Goal: Task Accomplishment & Management: Use online tool/utility

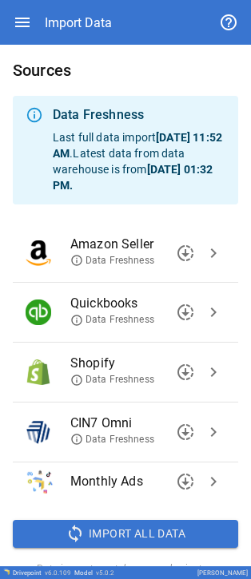
click at [208, 435] on span "chevron_right" at bounding box center [213, 432] width 19 height 19
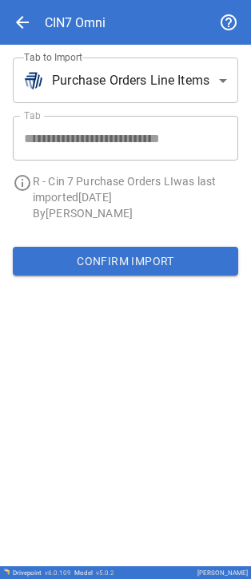
click at [174, 58] on body "**********" at bounding box center [125, 289] width 251 height 579
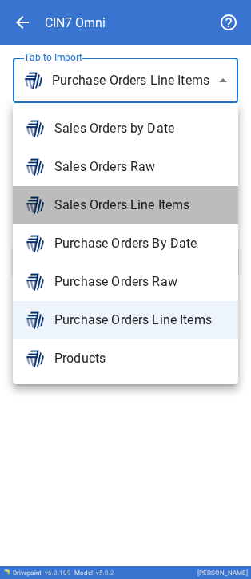
click at [146, 200] on span "Sales Orders Line Items" at bounding box center [139, 205] width 171 height 19
type input "**********"
